Goal: Transaction & Acquisition: Purchase product/service

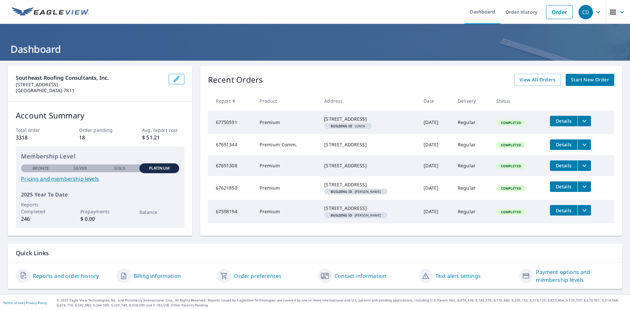
click at [554, 12] on link "Order" at bounding box center [559, 12] width 27 height 14
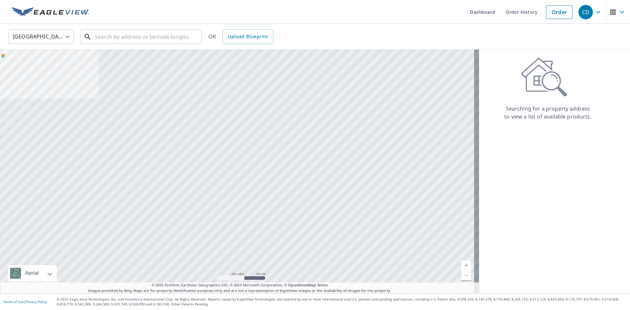
click at [121, 36] on input "text" at bounding box center [141, 37] width 93 height 18
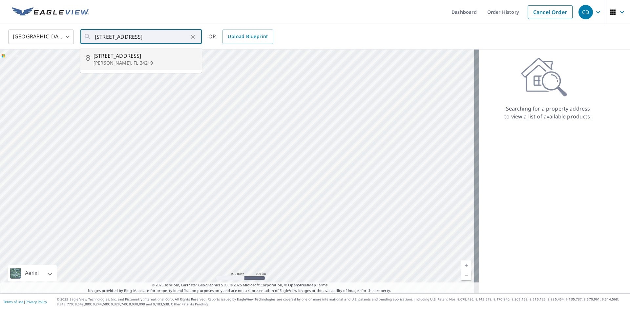
type input "[STREET_ADDRESS][PERSON_NAME]"
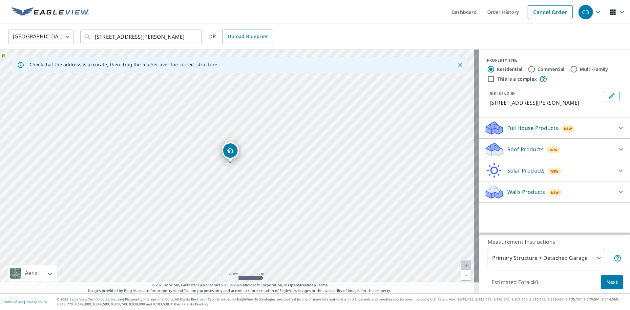
click at [608, 96] on icon "Edit building 1" at bounding box center [611, 96] width 8 height 8
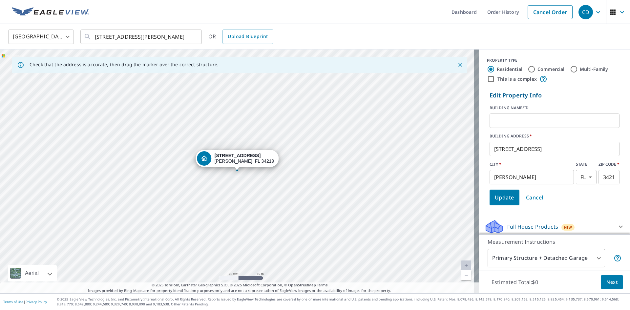
click at [510, 121] on input "text" at bounding box center [554, 121] width 130 height 18
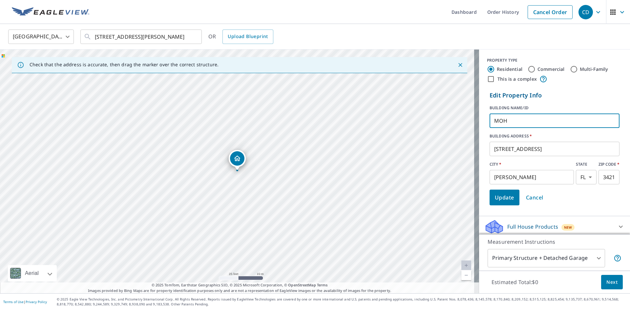
type input "[PERSON_NAME]"
click at [504, 196] on span "Update" at bounding box center [504, 197] width 19 height 9
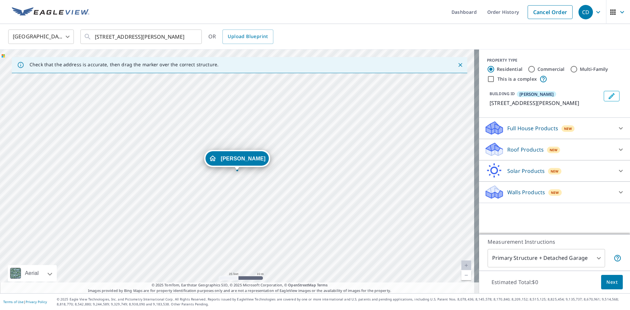
click at [572, 149] on div "Roof Products New" at bounding box center [548, 149] width 129 height 15
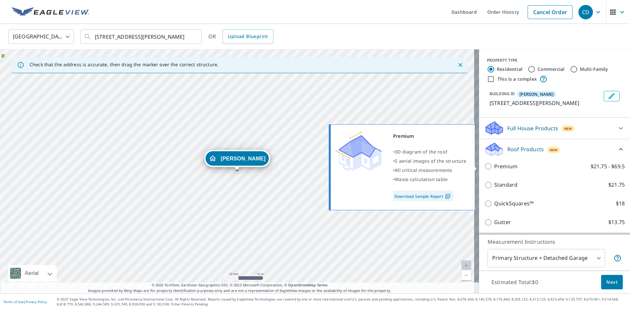
click at [506, 165] on p "Premium" at bounding box center [505, 166] width 23 height 8
click at [494, 165] on input "Premium $21.75 - $69.5" at bounding box center [489, 166] width 10 height 8
checkbox input "true"
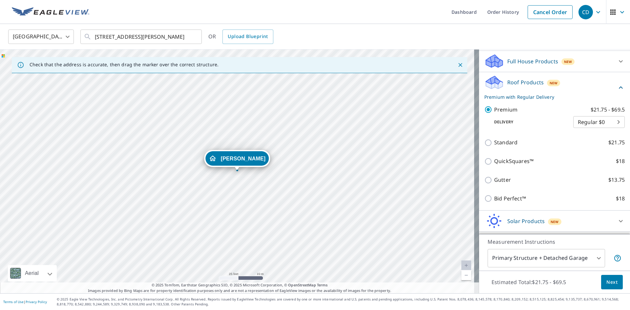
scroll to position [86, 0]
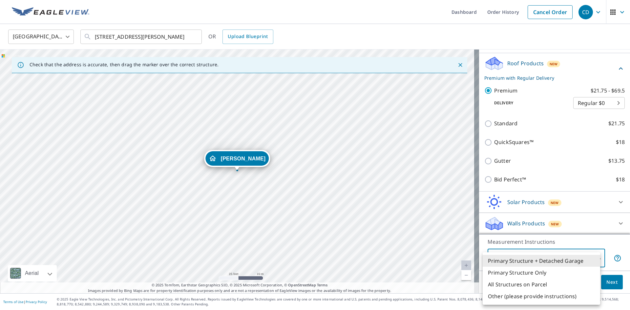
click at [545, 259] on body "CD CD Dashboard Order History Cancel Order CD United States [GEOGRAPHIC_DATA] ​…" at bounding box center [315, 155] width 630 height 310
click at [530, 271] on li "Primary Structure Only" at bounding box center [540, 273] width 117 height 12
type input "2"
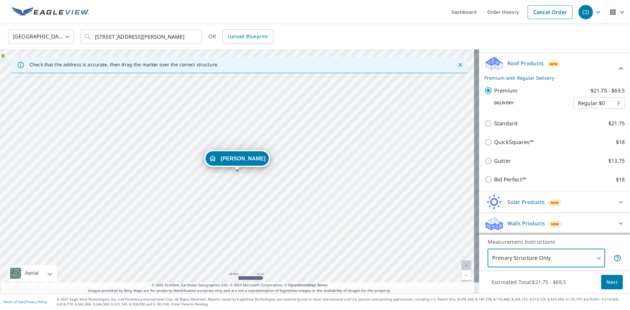
click at [608, 282] on span "Next" at bounding box center [611, 282] width 11 height 8
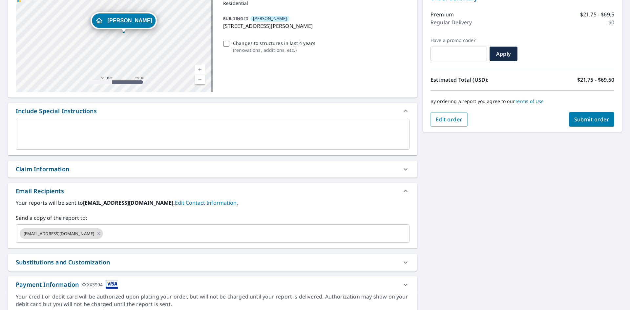
scroll to position [88, 0]
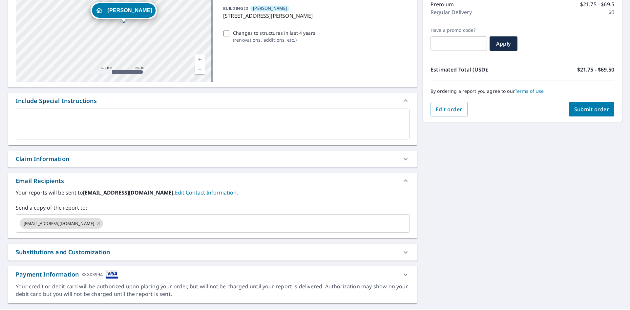
click at [77, 225] on span "[EMAIL_ADDRESS][DOMAIN_NAME]" at bounding box center [59, 223] width 78 height 6
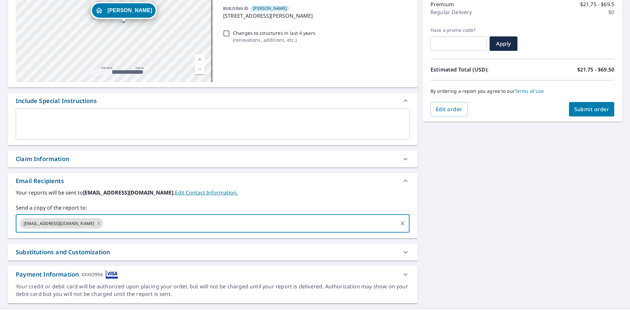
click at [96, 222] on icon at bounding box center [98, 223] width 5 height 7
checkbox input "true"
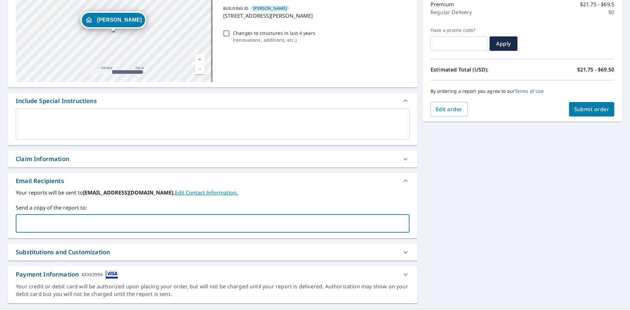
click at [73, 222] on input "text" at bounding box center [208, 223] width 378 height 12
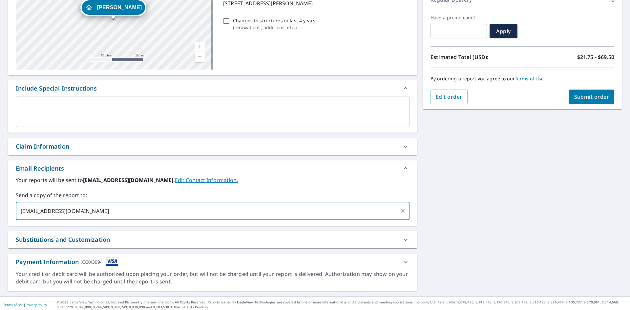
scroll to position [103, 0]
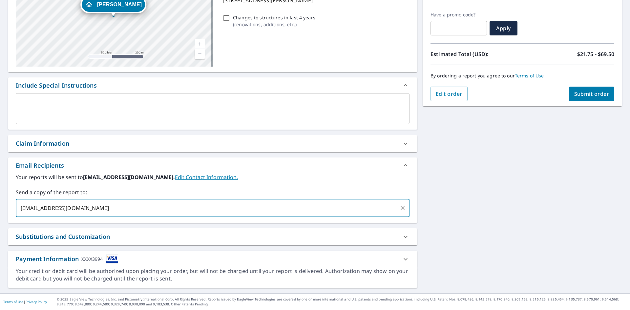
type input "[EMAIL_ADDRESS][DOMAIN_NAME]"
click at [582, 95] on span "Submit order" at bounding box center [591, 93] width 35 height 7
checkbox input "true"
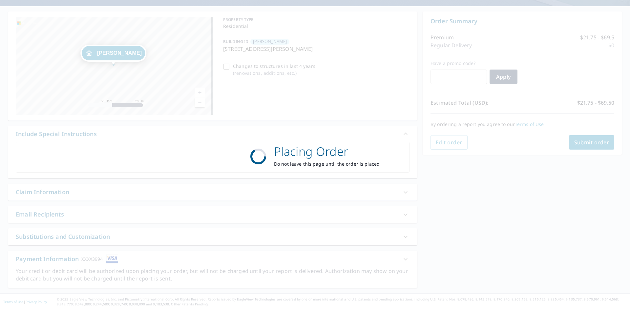
scroll to position [54, 0]
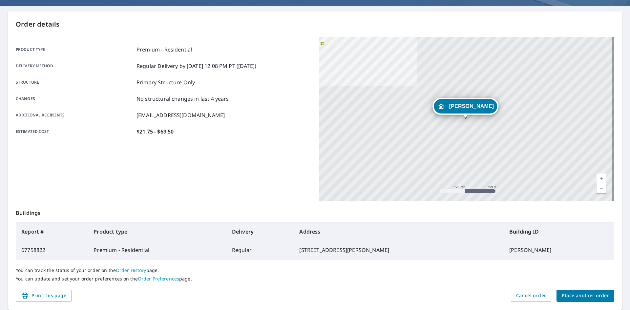
click at [41, 295] on span "Print this page" at bounding box center [43, 296] width 45 height 8
click at [49, 296] on span "Print this page" at bounding box center [43, 296] width 45 height 8
